Goal: Transaction & Acquisition: Purchase product/service

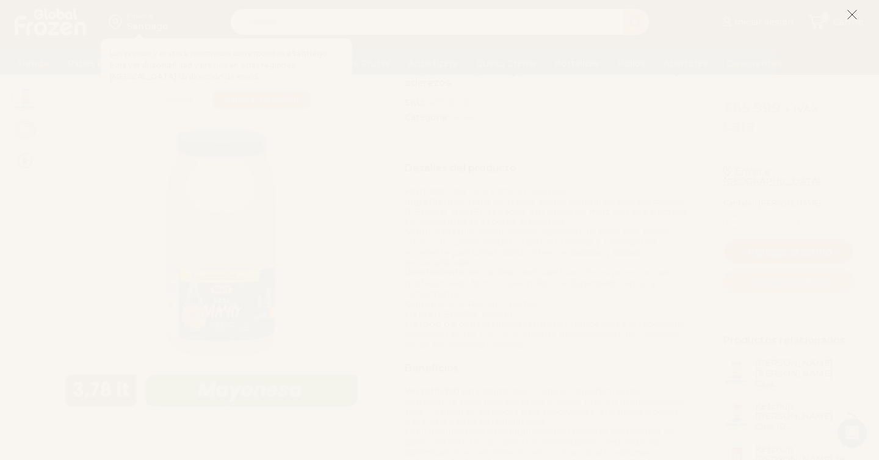
scroll to position [176, 0]
click at [849, 11] on icon at bounding box center [852, 14] width 11 height 11
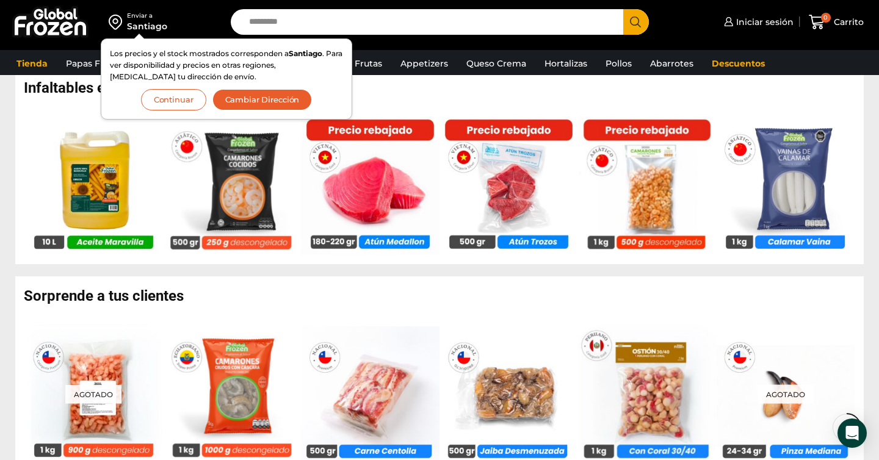
scroll to position [767, 0]
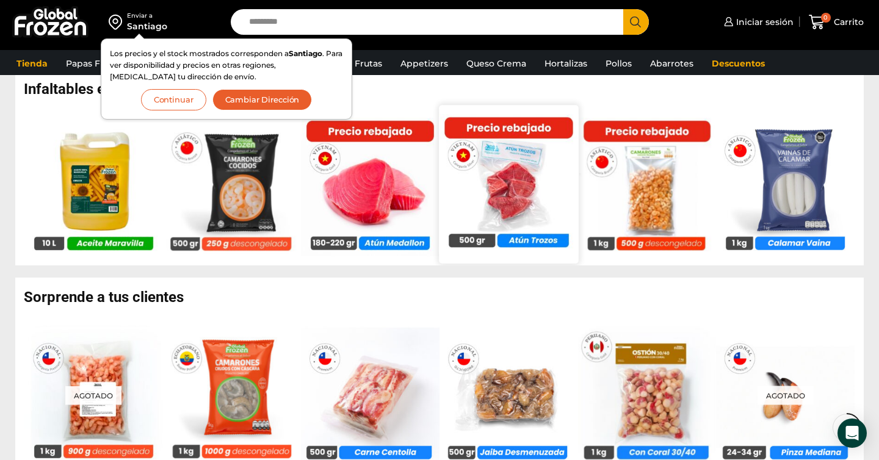
click at [523, 200] on img at bounding box center [508, 183] width 139 height 139
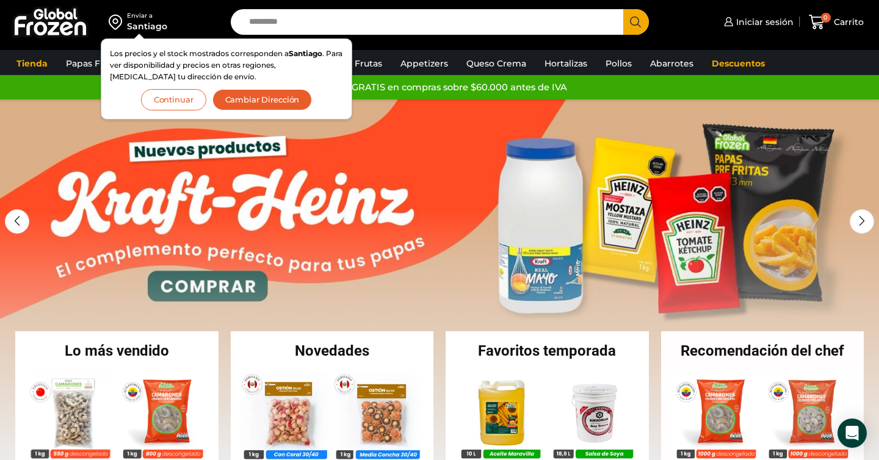
click at [178, 103] on button "Continuar" at bounding box center [173, 99] width 65 height 21
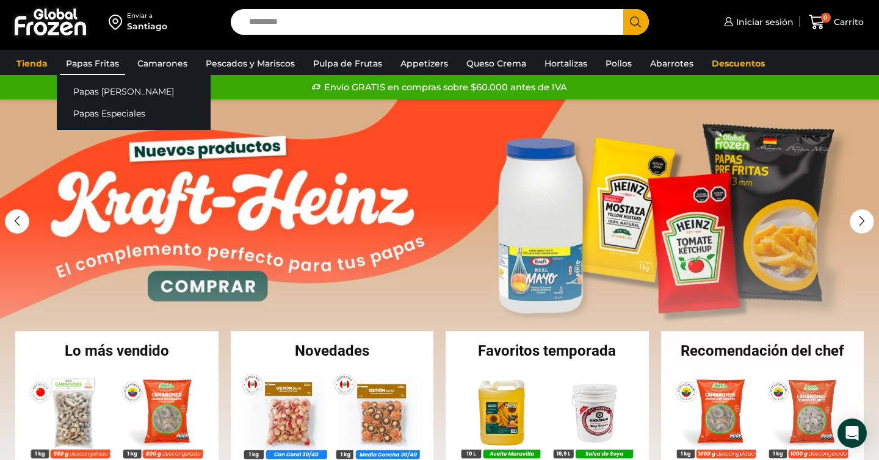
click at [100, 64] on link "Papas Fritas" at bounding box center [92, 63] width 65 height 23
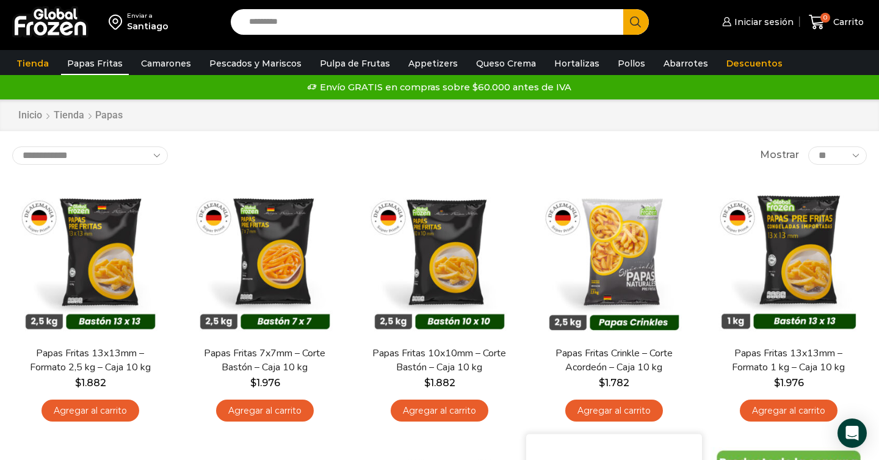
scroll to position [1, 0]
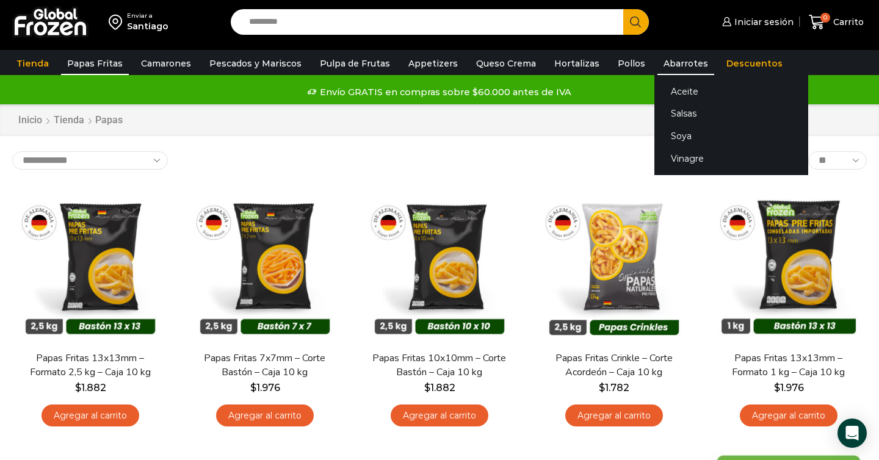
click at [664, 64] on link "Abarrotes" at bounding box center [686, 63] width 57 height 23
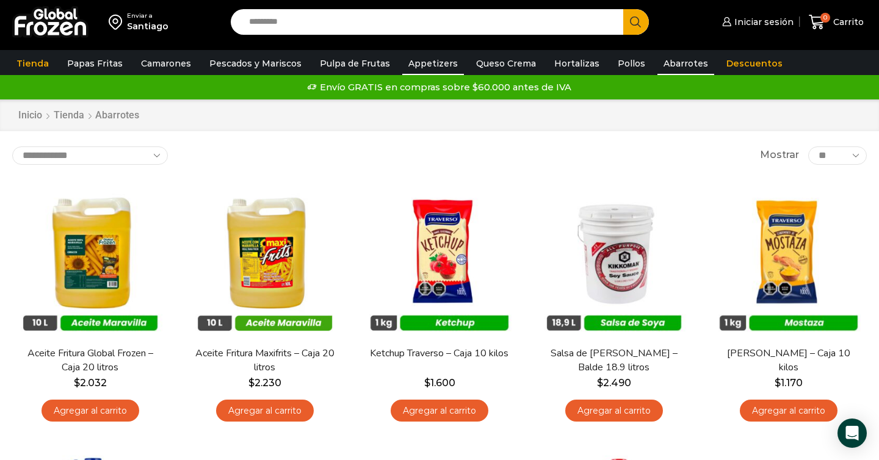
click at [420, 65] on link "Appetizers" at bounding box center [433, 63] width 62 height 23
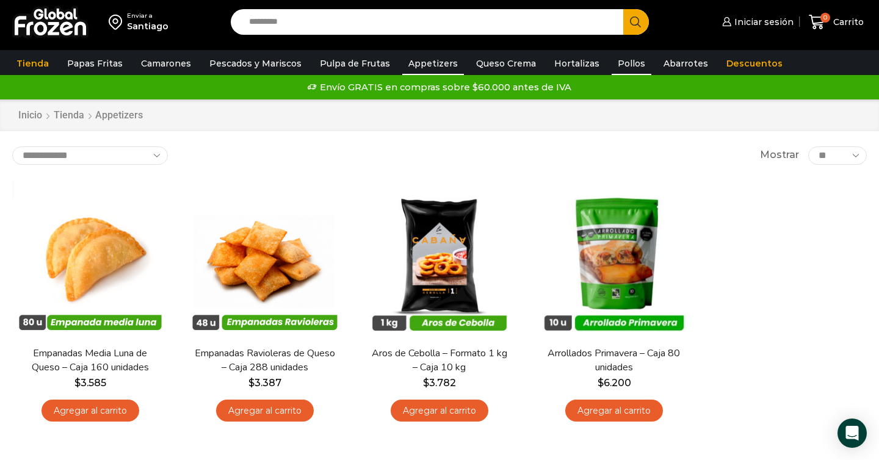
click at [615, 67] on link "Pollos" at bounding box center [632, 63] width 40 height 23
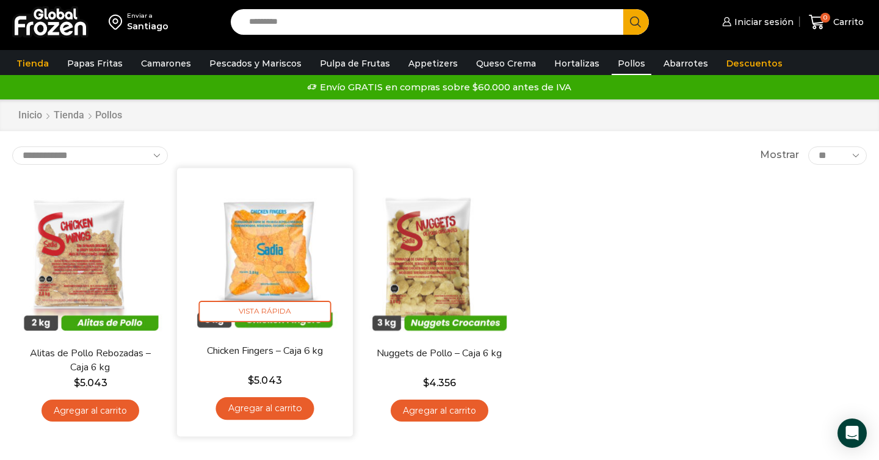
click at [282, 259] on img at bounding box center [265, 256] width 158 height 158
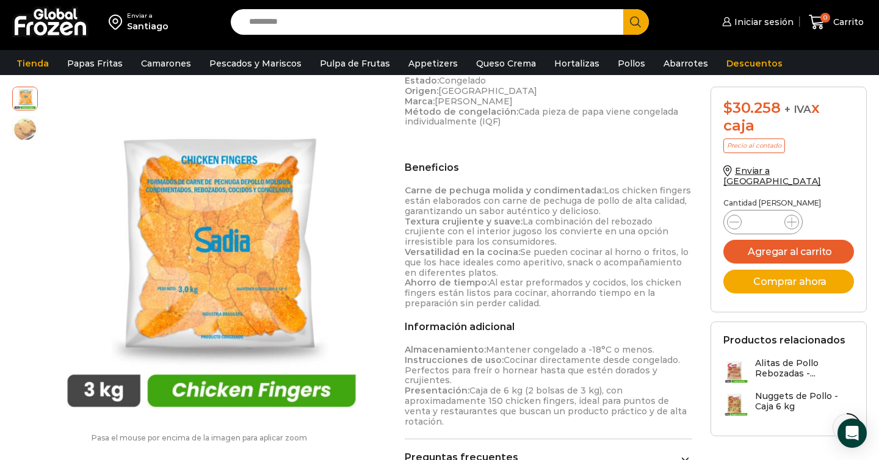
scroll to position [407, 0]
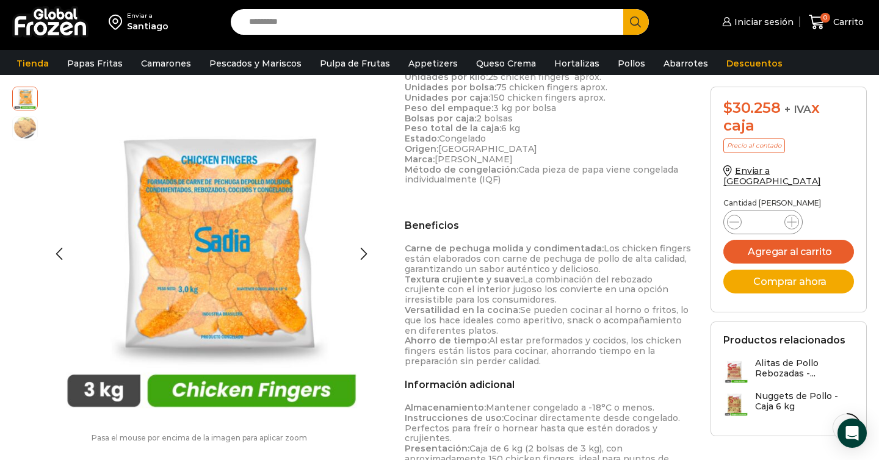
click at [28, 133] on img at bounding box center [25, 127] width 24 height 24
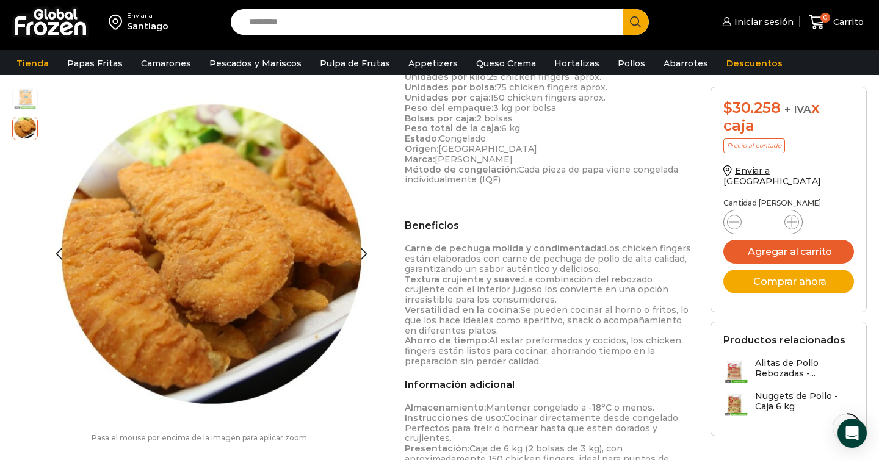
click at [29, 100] on img at bounding box center [25, 97] width 24 height 24
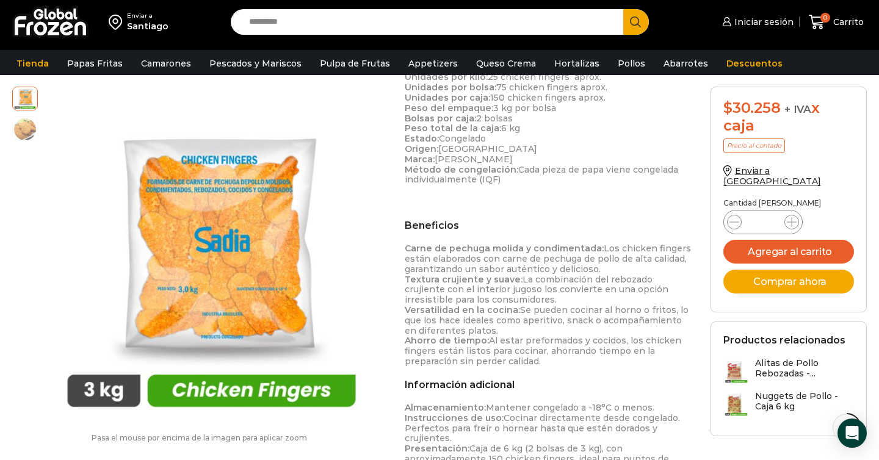
scroll to position [0, 0]
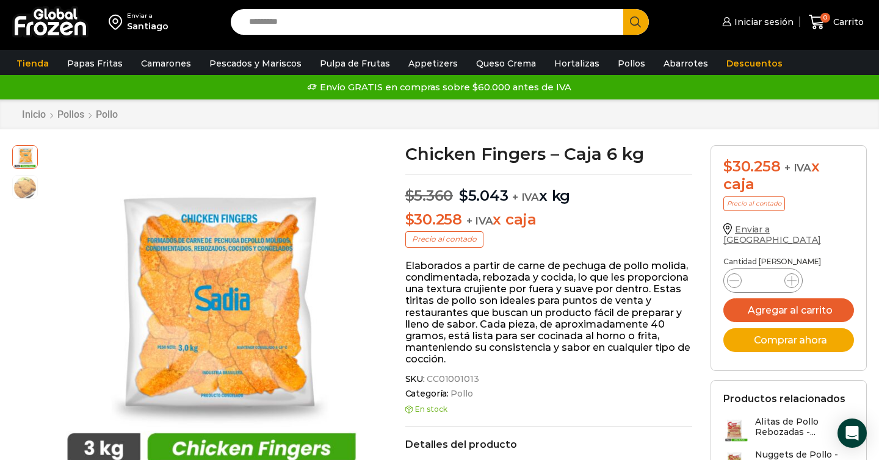
click at [769, 231] on span "Enviar a [GEOGRAPHIC_DATA]" at bounding box center [773, 234] width 98 height 21
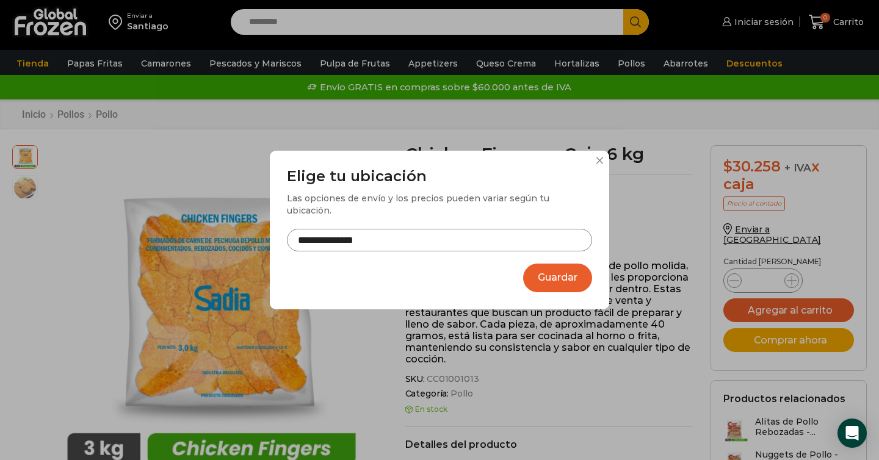
click at [567, 277] on button "Guardar" at bounding box center [557, 278] width 69 height 29
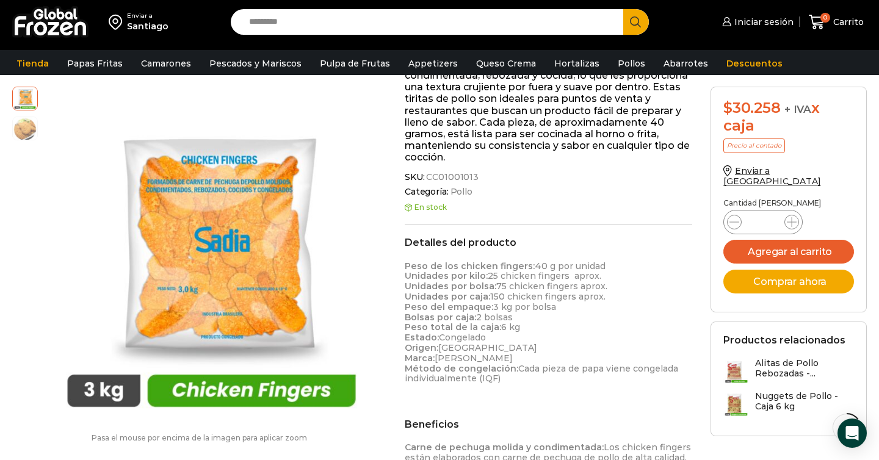
scroll to position [212, 0]
